Goal: Find contact information: Obtain details needed to contact an individual or organization

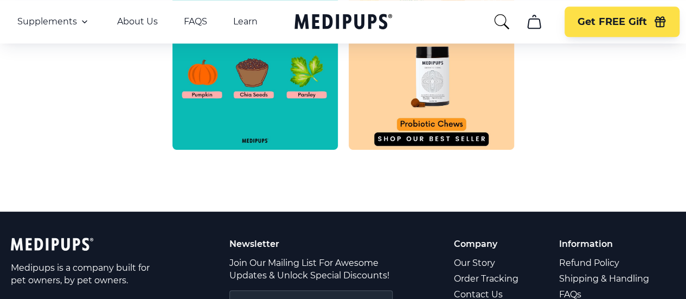
scroll to position [651, 0]
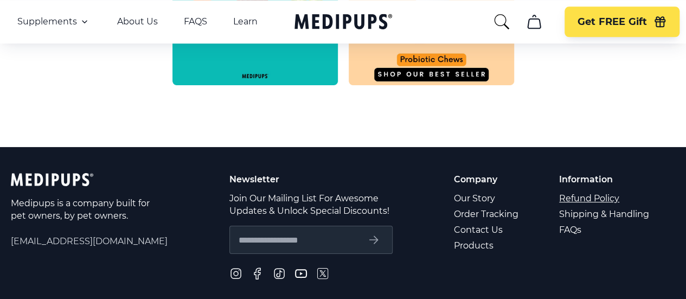
click at [593, 190] on link "Refund Policy" at bounding box center [605, 198] width 92 height 16
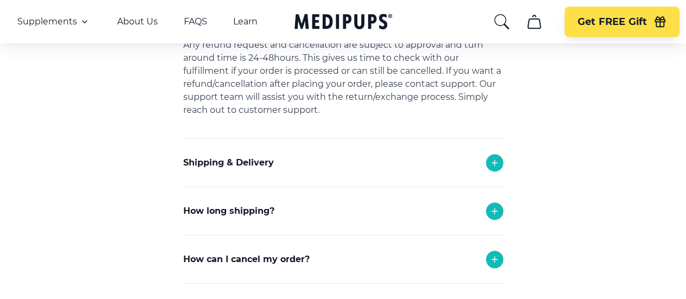
scroll to position [444, 0]
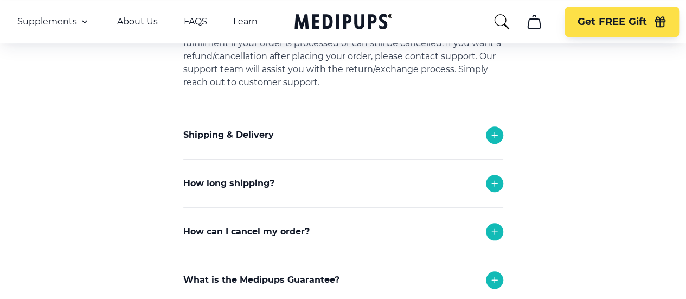
click at [241, 225] on p "How can I cancel my order?" at bounding box center [246, 231] width 126 height 13
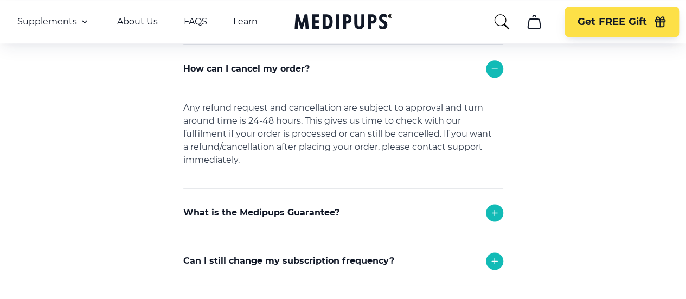
scroll to position [660, 0]
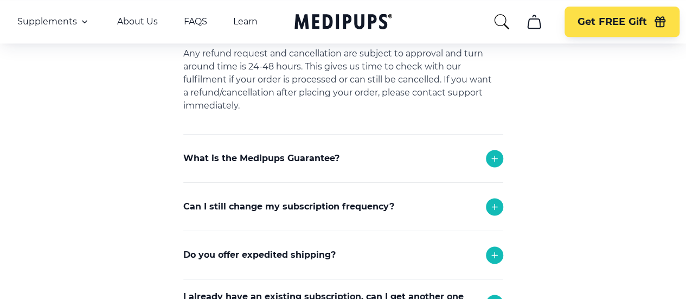
click at [336, 200] on p "Can I still change my subscription frequency?" at bounding box center [288, 206] width 211 height 13
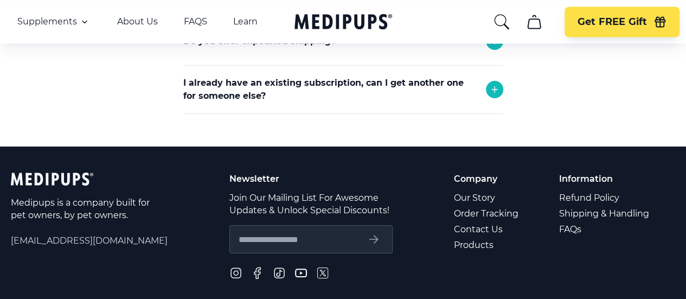
scroll to position [932, 0]
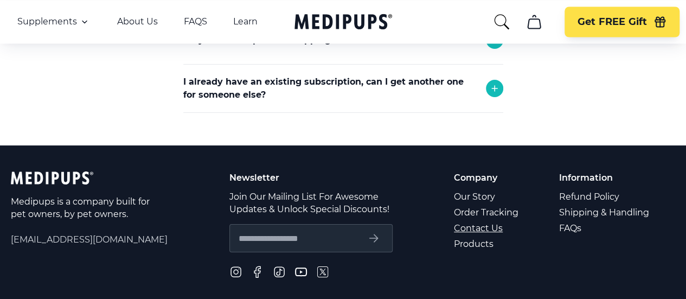
click at [495, 220] on link "Contact Us" at bounding box center [487, 228] width 66 height 16
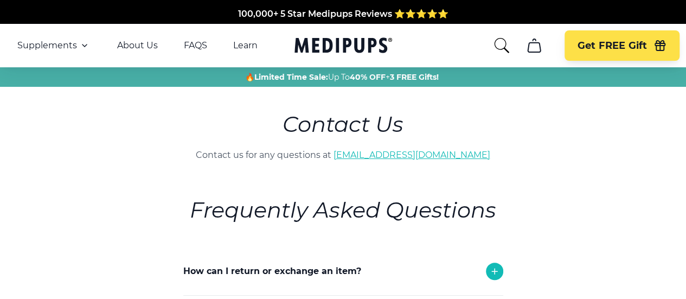
click at [444, 150] on link "[EMAIL_ADDRESS][DOMAIN_NAME]" at bounding box center [411, 155] width 157 height 10
click at [427, 150] on link "[EMAIL_ADDRESS][DOMAIN_NAME]" at bounding box center [411, 155] width 157 height 10
drag, startPoint x: 470, startPoint y: 136, endPoint x: 357, endPoint y: 134, distance: 112.3
click at [357, 149] on p "Contact us for any questions at [EMAIL_ADDRESS][DOMAIN_NAME]" at bounding box center [343, 155] width 441 height 13
